Goal: Understand process/instructions: Learn how to perform a task or action

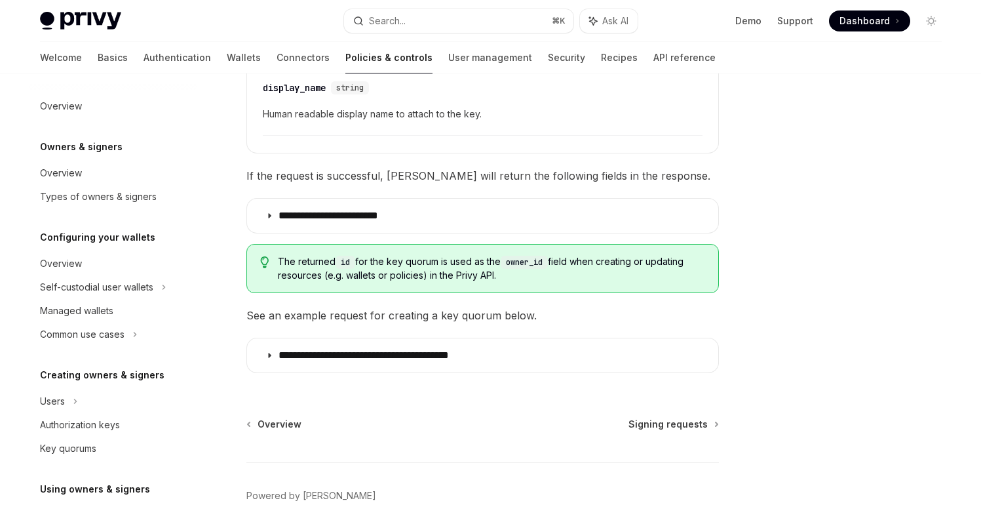
scroll to position [411, 0]
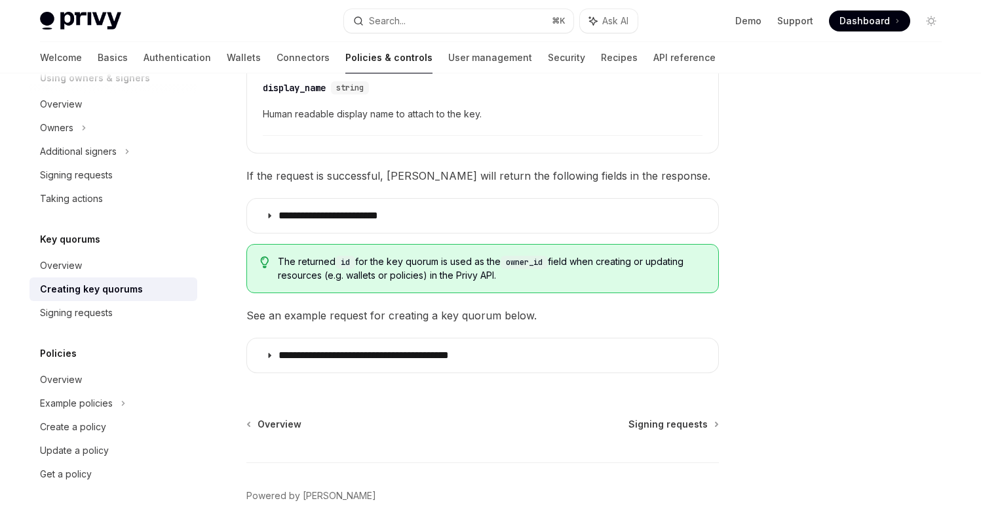
click at [874, 134] on div at bounding box center [852, 302] width 199 height 405
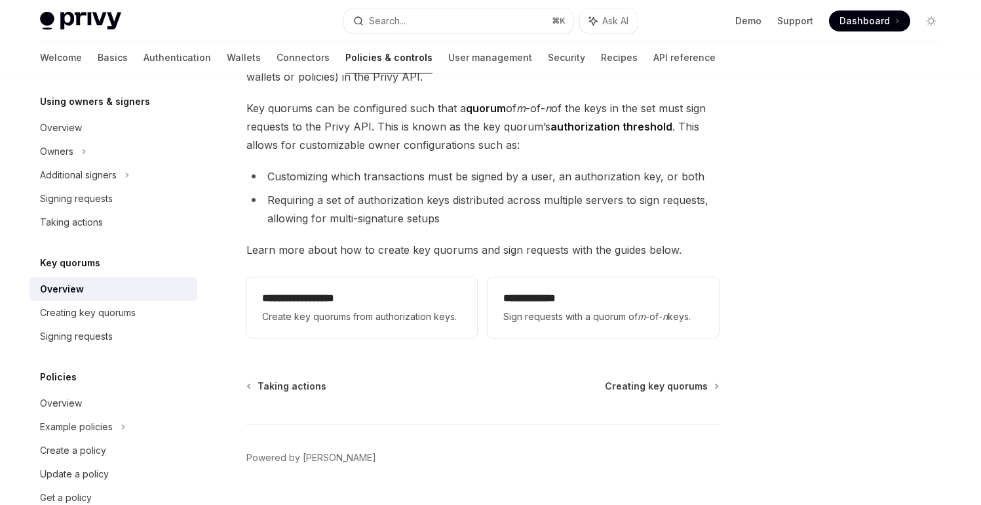
scroll to position [189, 0]
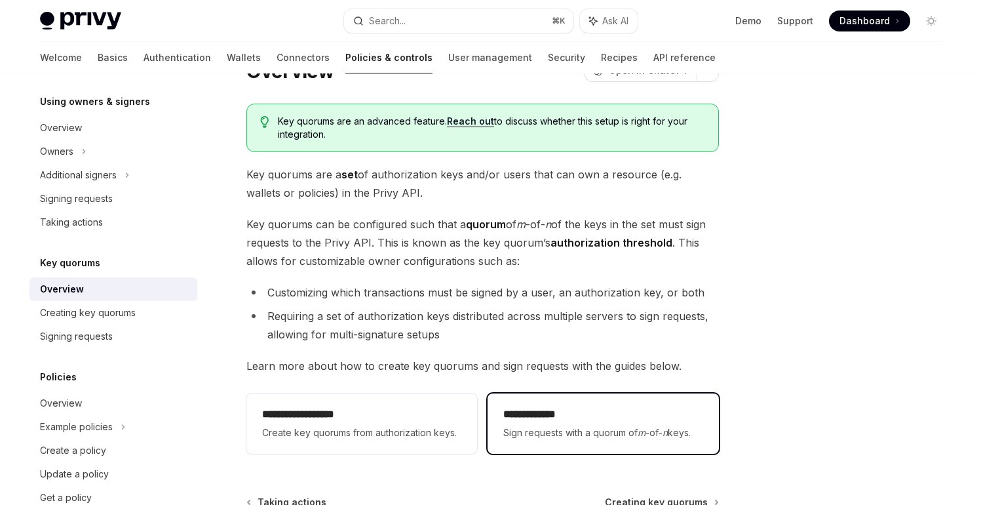
click at [603, 429] on span "Sign requests with a quorum of m -of- n keys." at bounding box center [602, 433] width 199 height 16
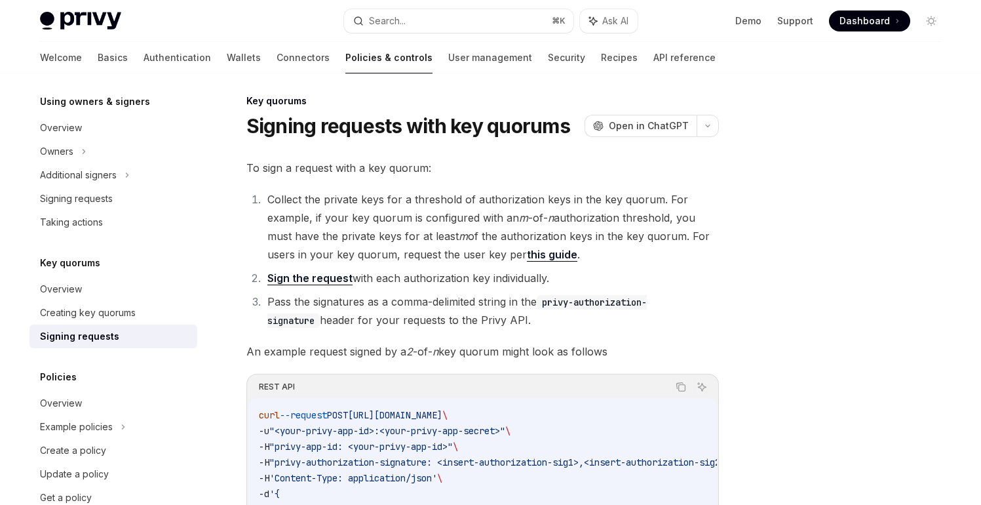
scroll to position [3, 0]
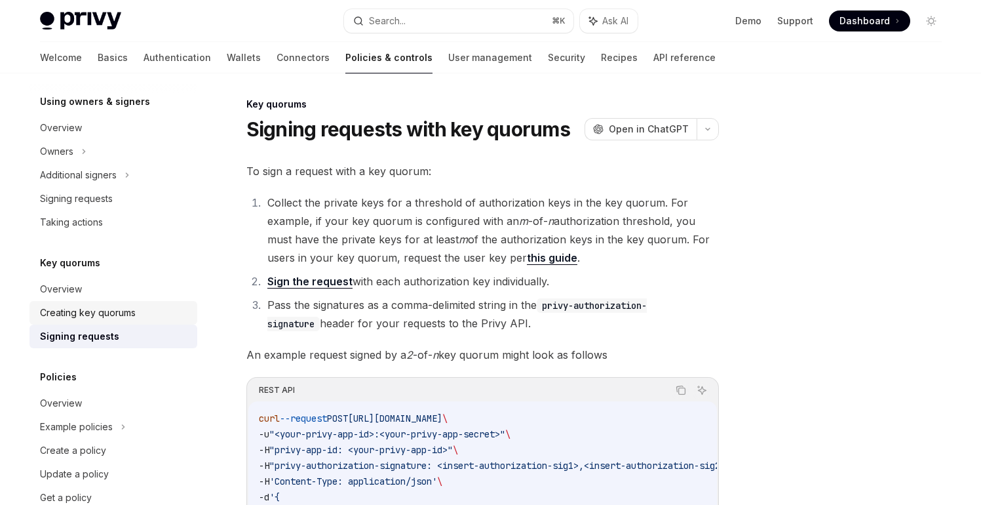
click at [111, 318] on div "Creating key quorums" at bounding box center [88, 313] width 96 height 16
type textarea "*"
